Goal: Task Accomplishment & Management: Manage account settings

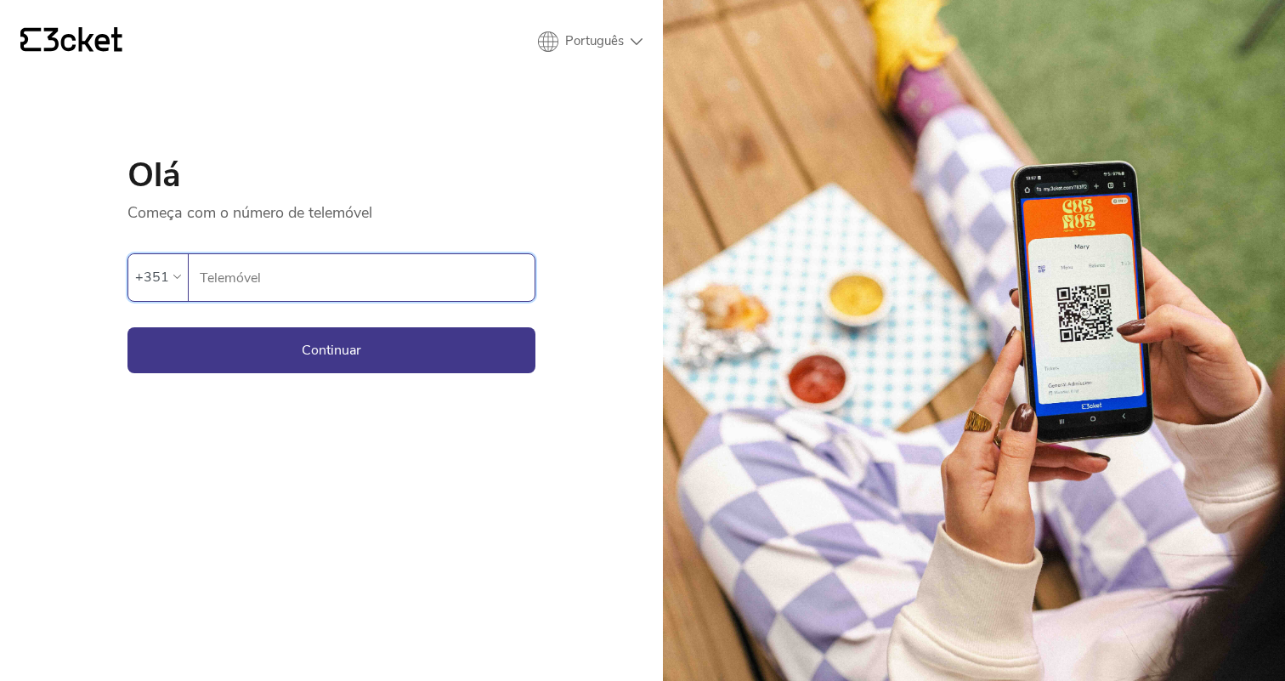
click at [446, 275] on input "Telemóvel" at bounding box center [367, 277] width 336 height 47
type input "919820688"
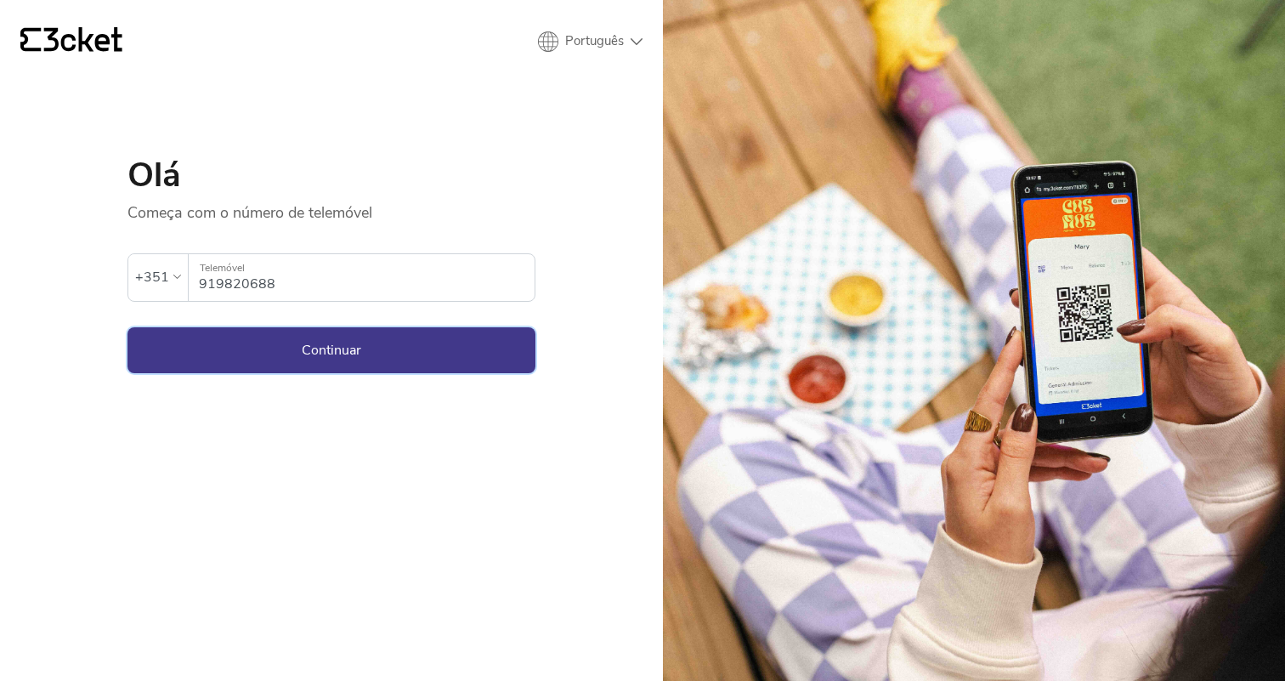
click at [306, 343] on button "Continuar" at bounding box center [332, 350] width 408 height 46
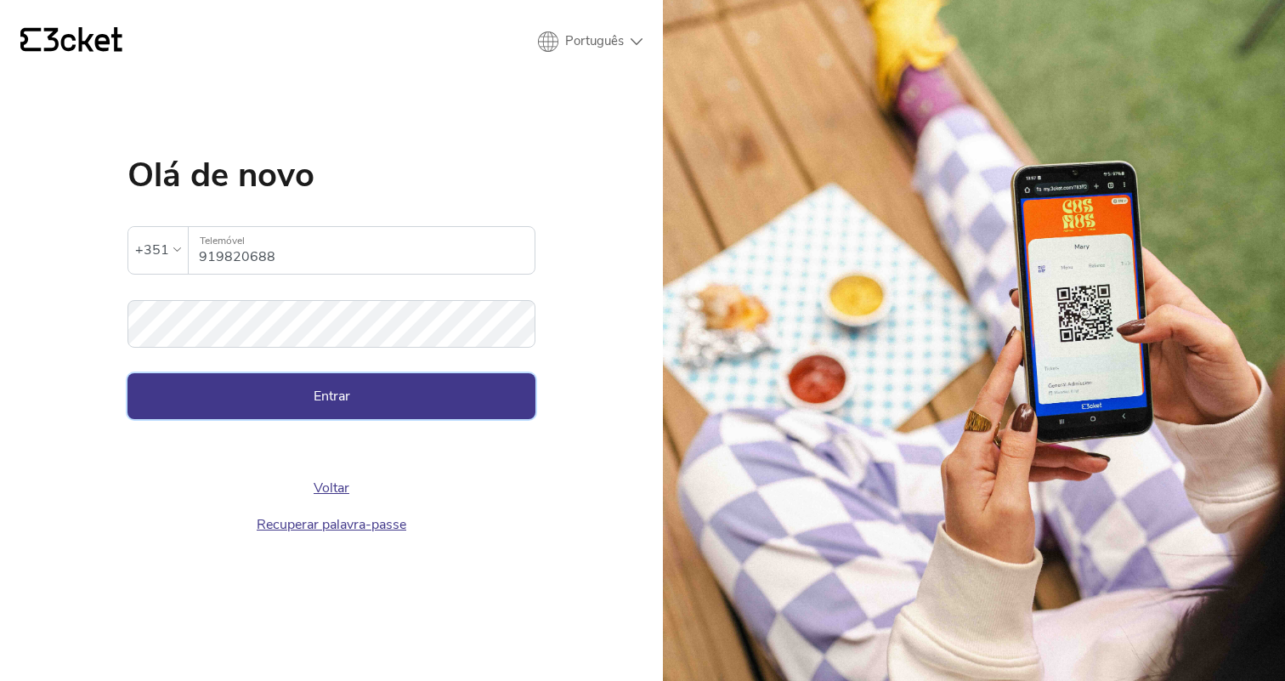
click at [413, 414] on button "Entrar" at bounding box center [332, 396] width 408 height 46
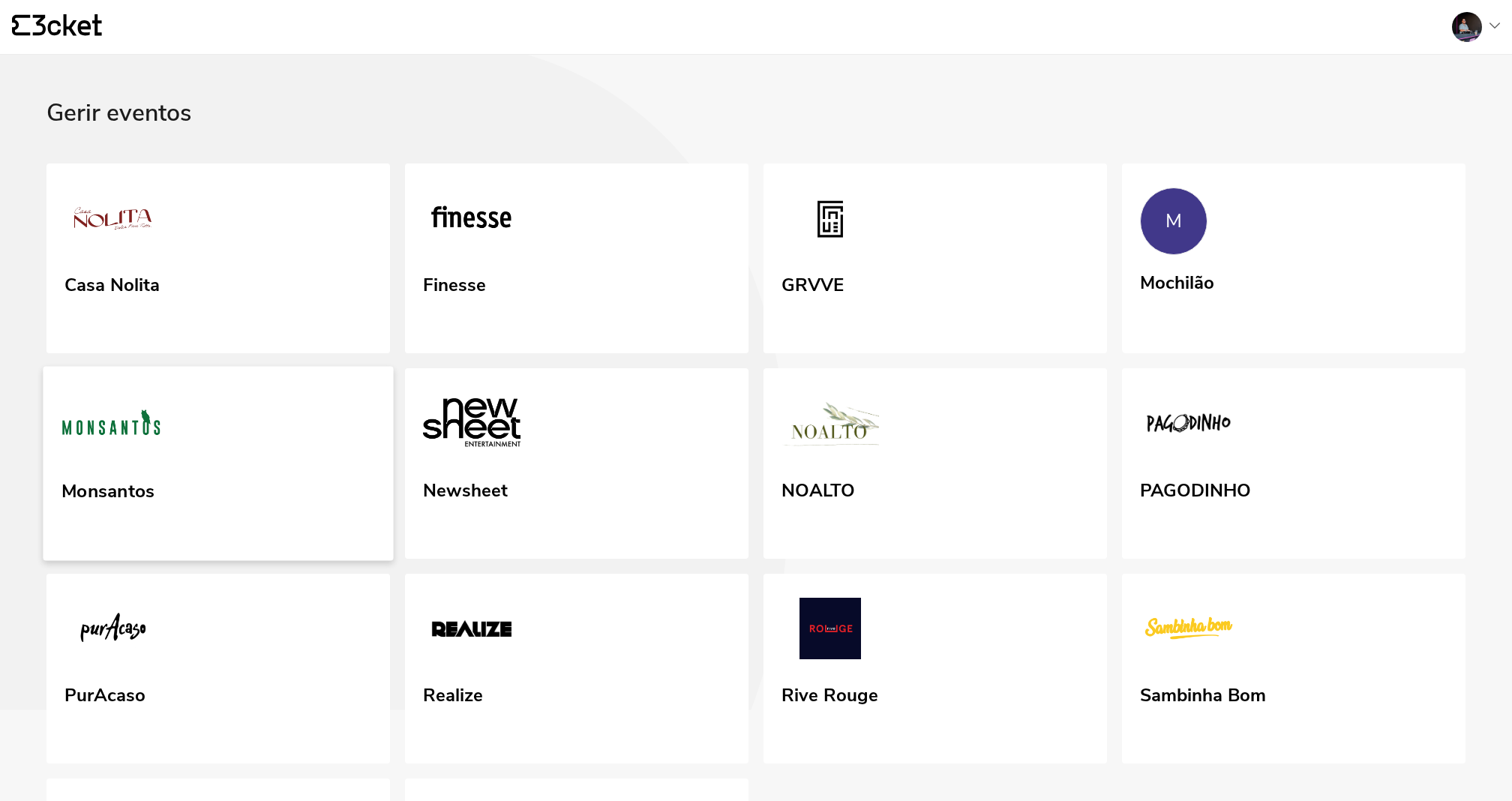
click at [203, 471] on link "Monsantos" at bounding box center [217, 464] width 350 height 194
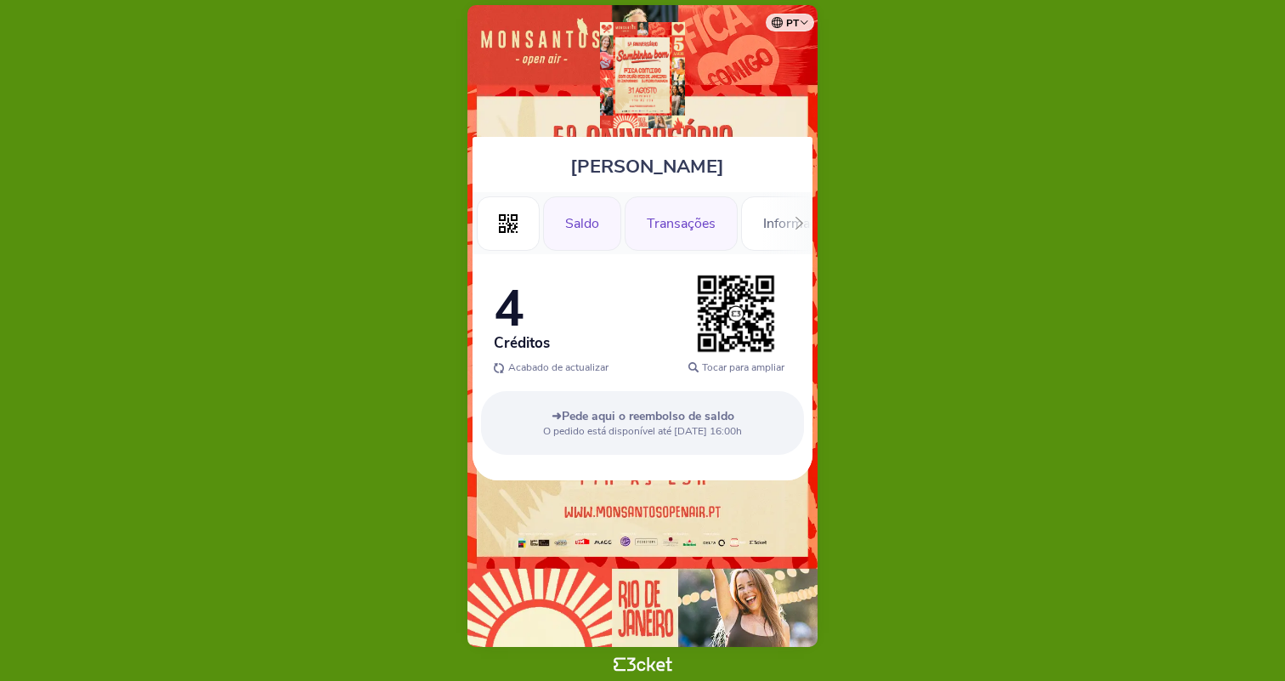
click at [697, 217] on div "Transações" at bounding box center [681, 223] width 113 height 54
click at [698, 216] on div "Transações" at bounding box center [681, 223] width 113 height 54
